Goal: Information Seeking & Learning: Check status

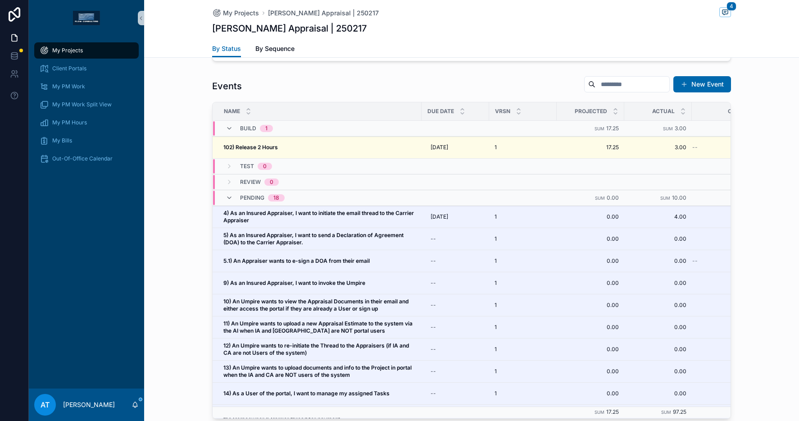
scroll to position [739, 0]
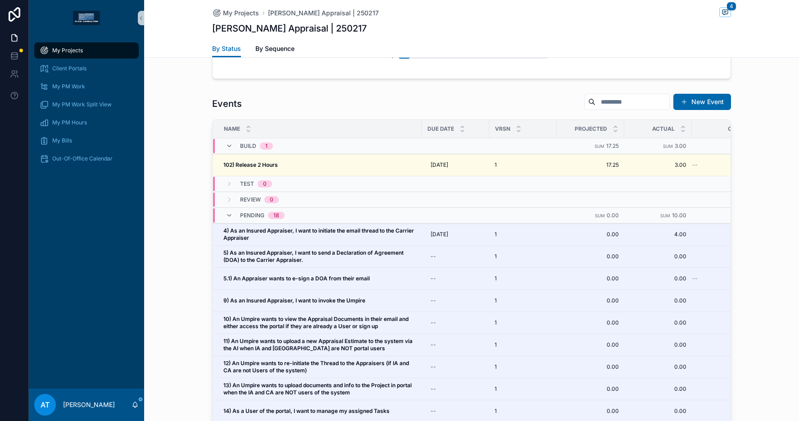
click at [55, 48] on span "My Projects" at bounding box center [67, 50] width 31 height 7
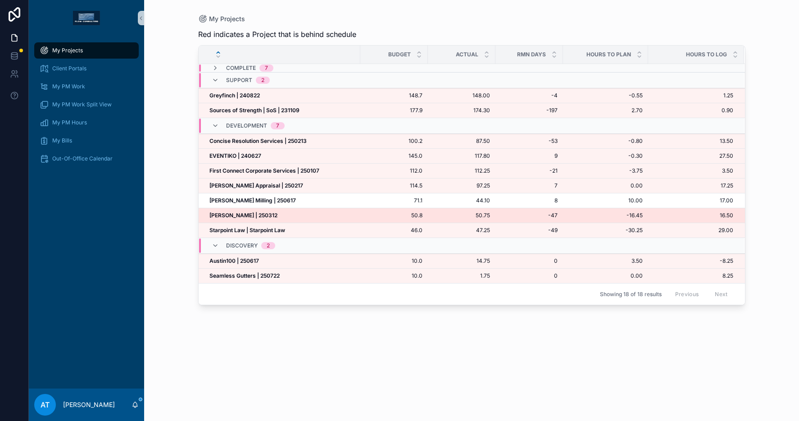
click at [257, 217] on strong "[PERSON_NAME] | 250312" at bounding box center [243, 215] width 68 height 7
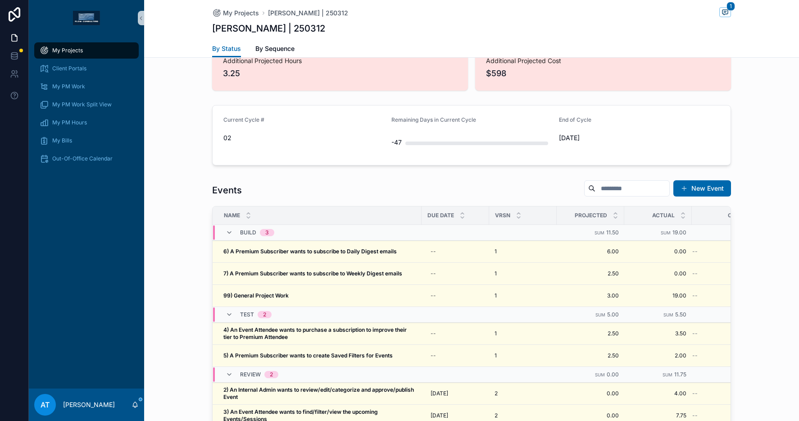
scroll to position [704, 0]
click at [68, 70] on span "Client Portals" at bounding box center [69, 68] width 34 height 7
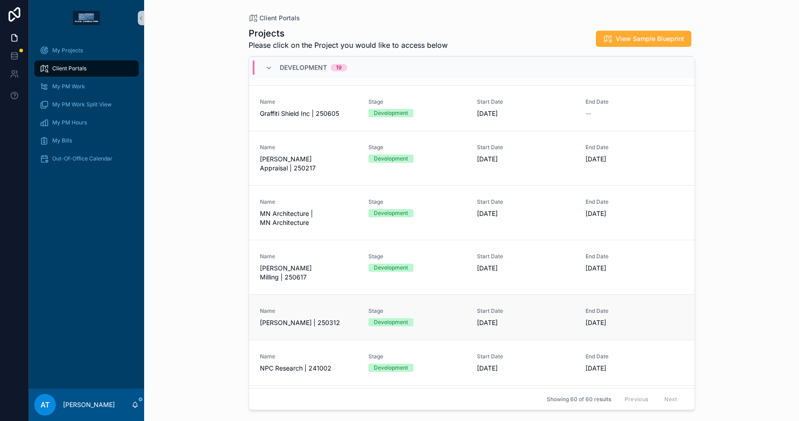
scroll to position [1068, 0]
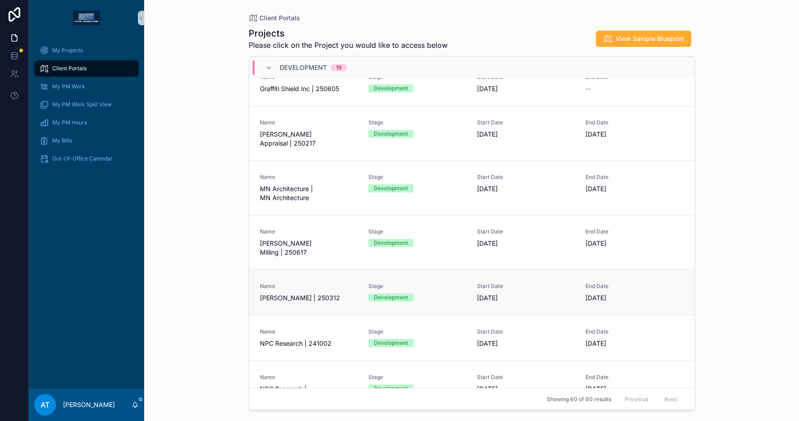
click at [331, 285] on link "Name [PERSON_NAME] | 250312 Stage Development Start Date [DATE] End Date [DATE]" at bounding box center [471, 291] width 445 height 45
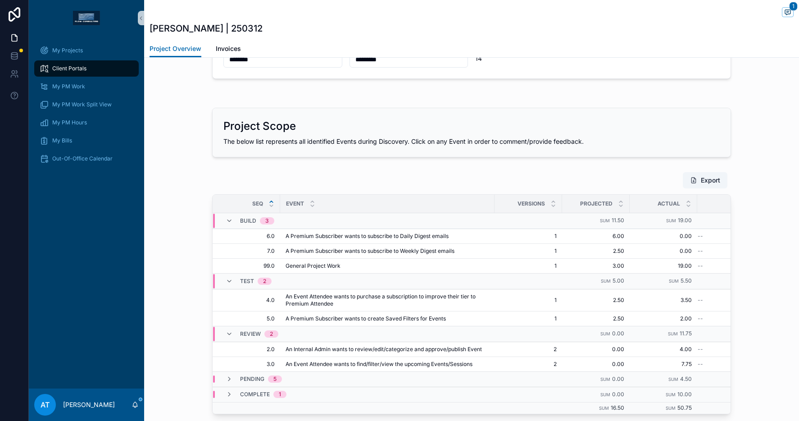
scroll to position [542, 0]
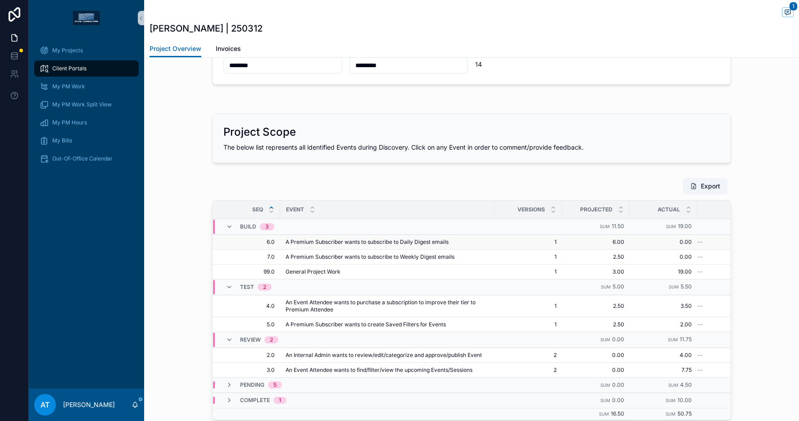
click at [334, 241] on span "A Premium Subscriber wants to subscribe to Daily Digest emails" at bounding box center [367, 241] width 163 height 7
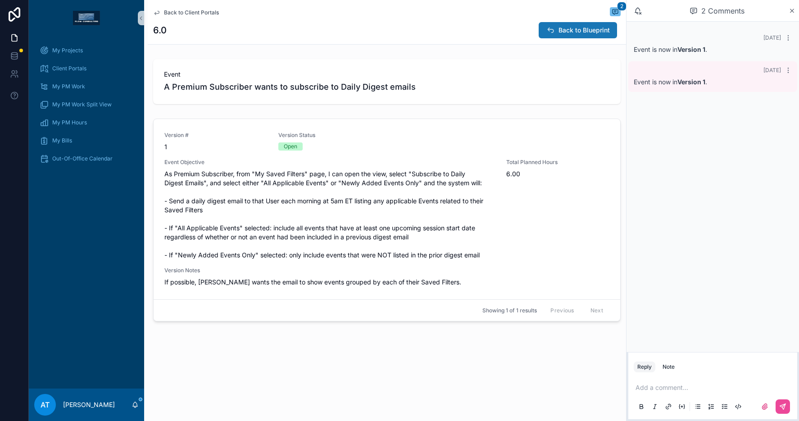
click at [562, 31] on span "Back to Blueprint" at bounding box center [584, 30] width 51 height 9
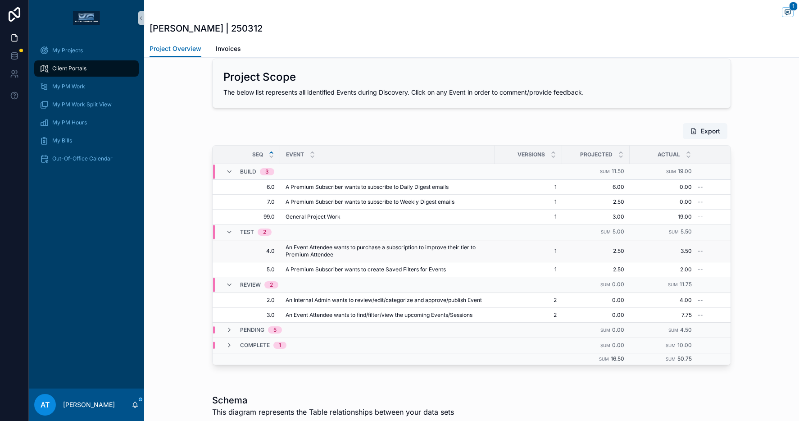
scroll to position [622, 0]
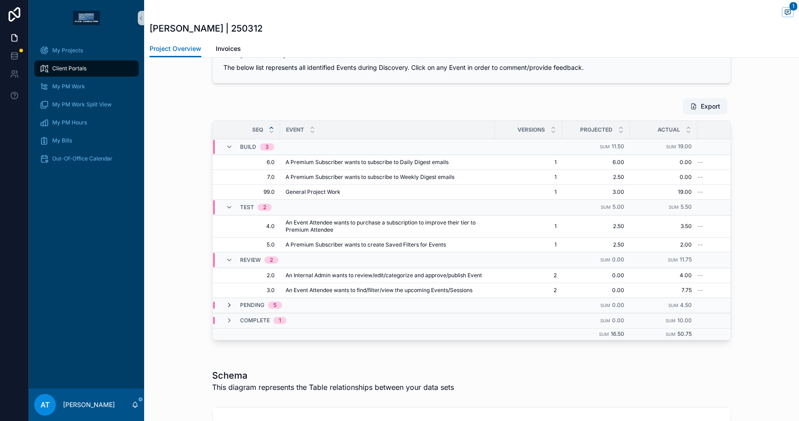
click at [228, 305] on icon "scrollable content" at bounding box center [229, 304] width 7 height 7
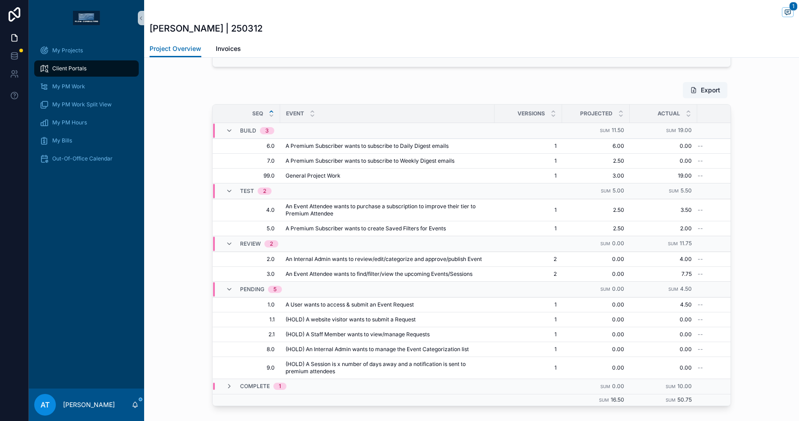
scroll to position [672, 0]
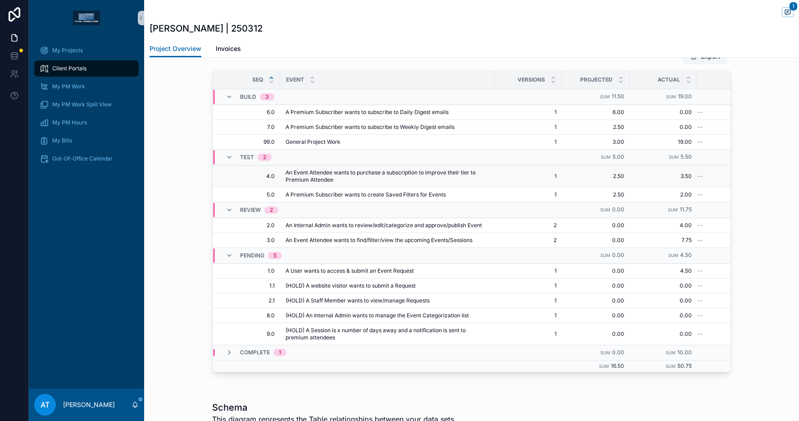
click at [364, 182] on span "An Event Attendee wants to purchase a subscription to improve their tier to Pre…" at bounding box center [388, 176] width 204 height 14
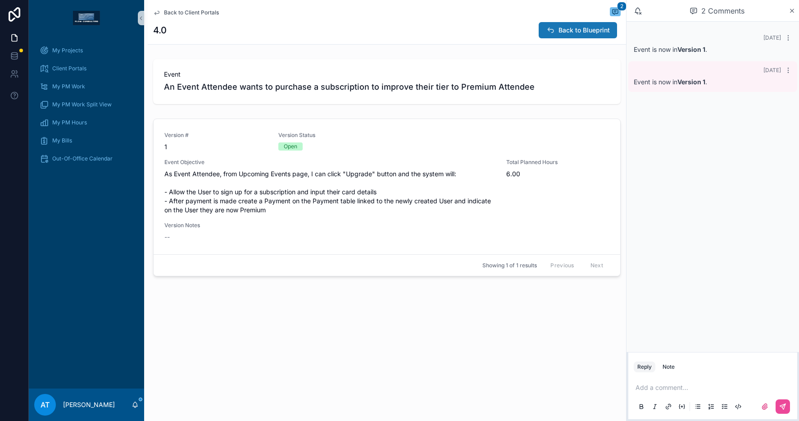
click at [554, 33] on icon "scrollable content" at bounding box center [550, 30] width 9 height 9
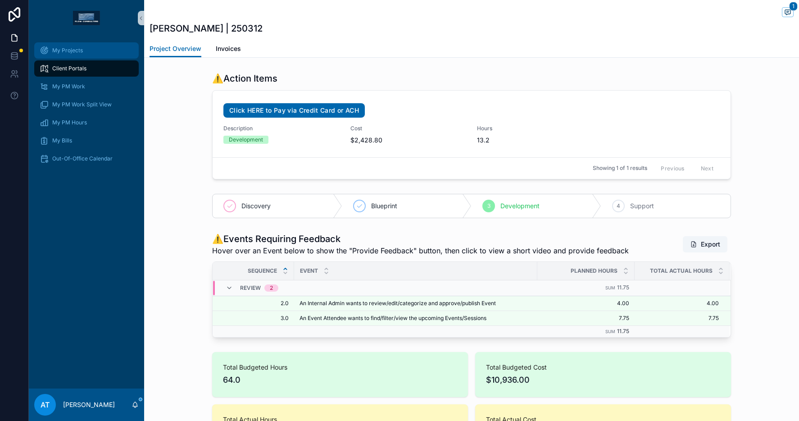
click at [80, 48] on span "My Projects" at bounding box center [67, 50] width 31 height 7
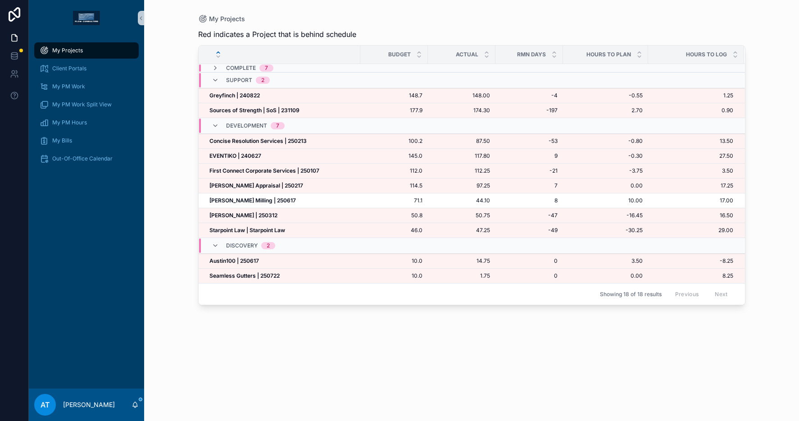
click at [65, 51] on span "My Projects" at bounding box center [67, 50] width 31 height 7
click at [233, 200] on strong "[PERSON_NAME] Milling | 250617" at bounding box center [252, 200] width 86 height 7
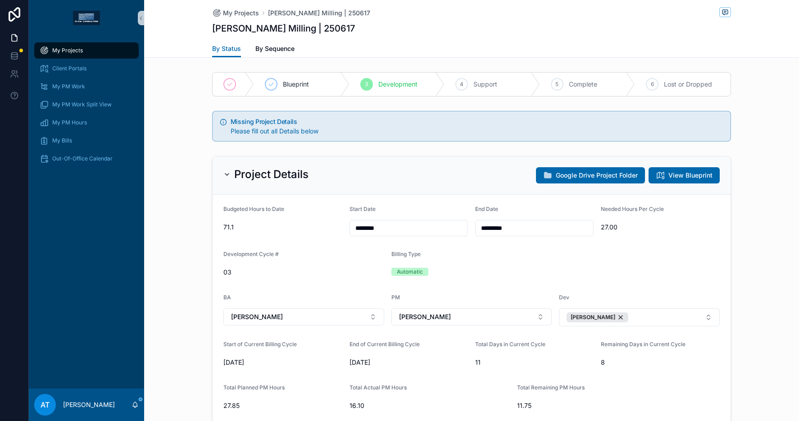
click at [500, 224] on input "*********" at bounding box center [535, 228] width 118 height 13
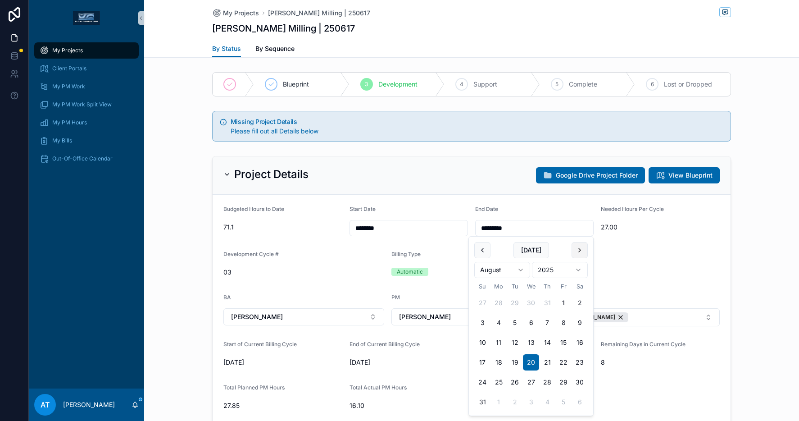
click at [585, 250] on button "scrollable content" at bounding box center [580, 250] width 16 height 16
click at [549, 341] on button "18" at bounding box center [547, 342] width 16 height 16
type input "*********"
click at [743, 210] on div "Project Details Google Drive Project Folder View Blueprint Budgeted Hours to Da…" at bounding box center [471, 407] width 655 height 511
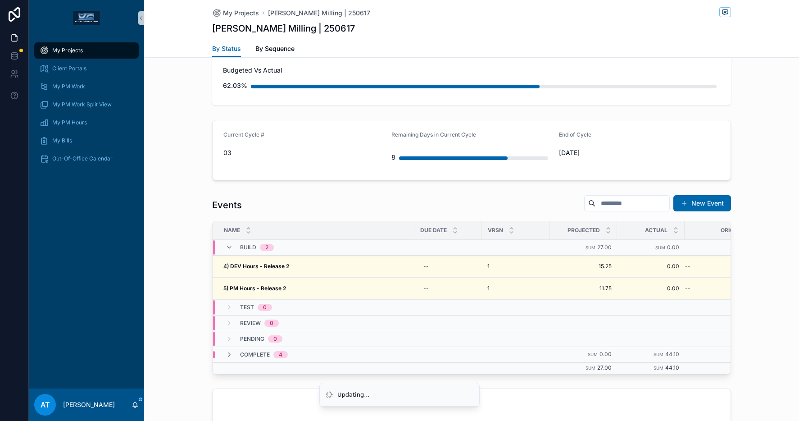
scroll to position [754, 0]
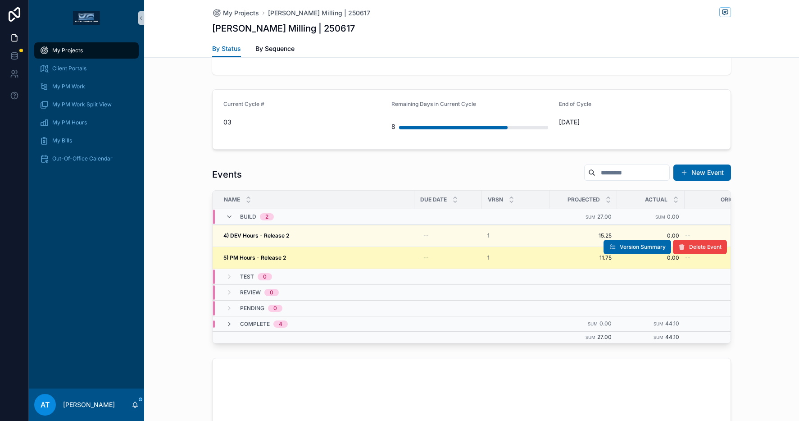
click at [326, 259] on div "5) PM Hours - Release 2 5) PM Hours - Release 2" at bounding box center [316, 257] width 186 height 7
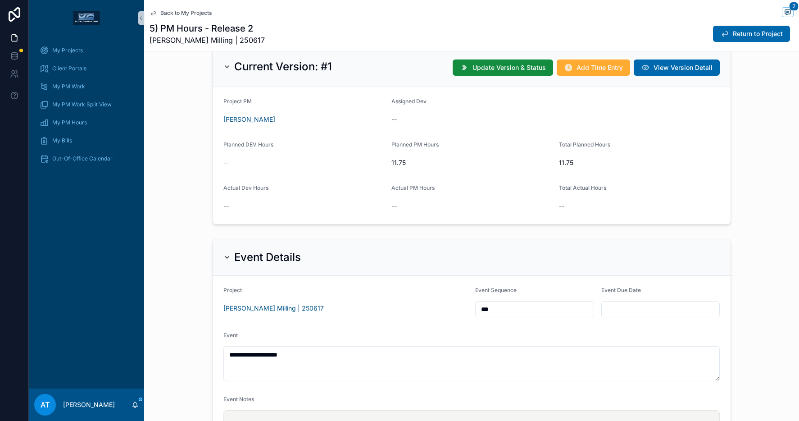
scroll to position [163, 0]
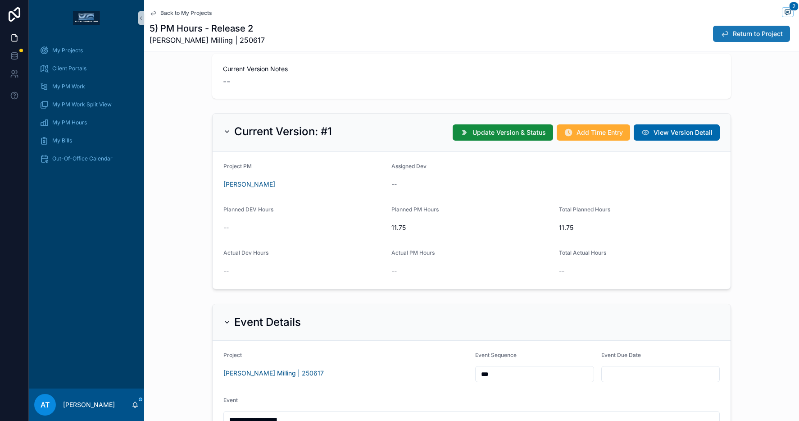
click at [739, 38] on span "Return to Project" at bounding box center [758, 33] width 50 height 9
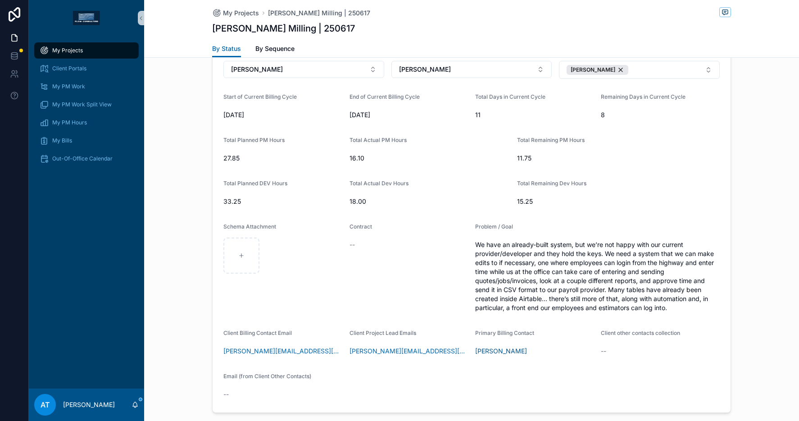
scroll to position [512, 0]
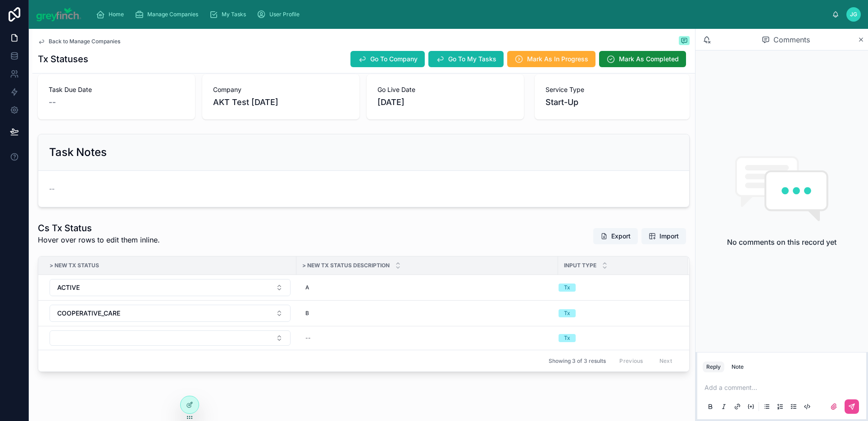
scroll to position [64, 0]
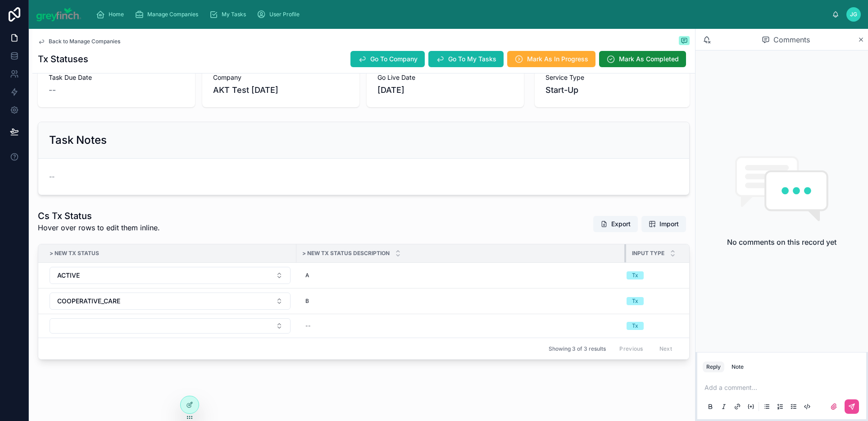
drag, startPoint x: 557, startPoint y: 256, endPoint x: 625, endPoint y: 259, distance: 68.1
click at [625, 259] on div at bounding box center [626, 253] width 4 height 18
drag, startPoint x: 625, startPoint y: 259, endPoint x: 610, endPoint y: 258, distance: 14.9
click at [610, 258] on div at bounding box center [611, 253] width 4 height 18
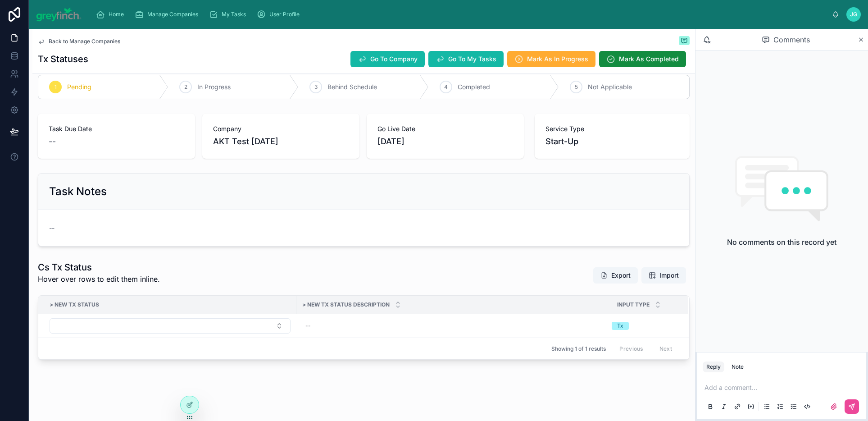
scroll to position [2, 0]
